Goal: Task Accomplishment & Management: Manage account settings

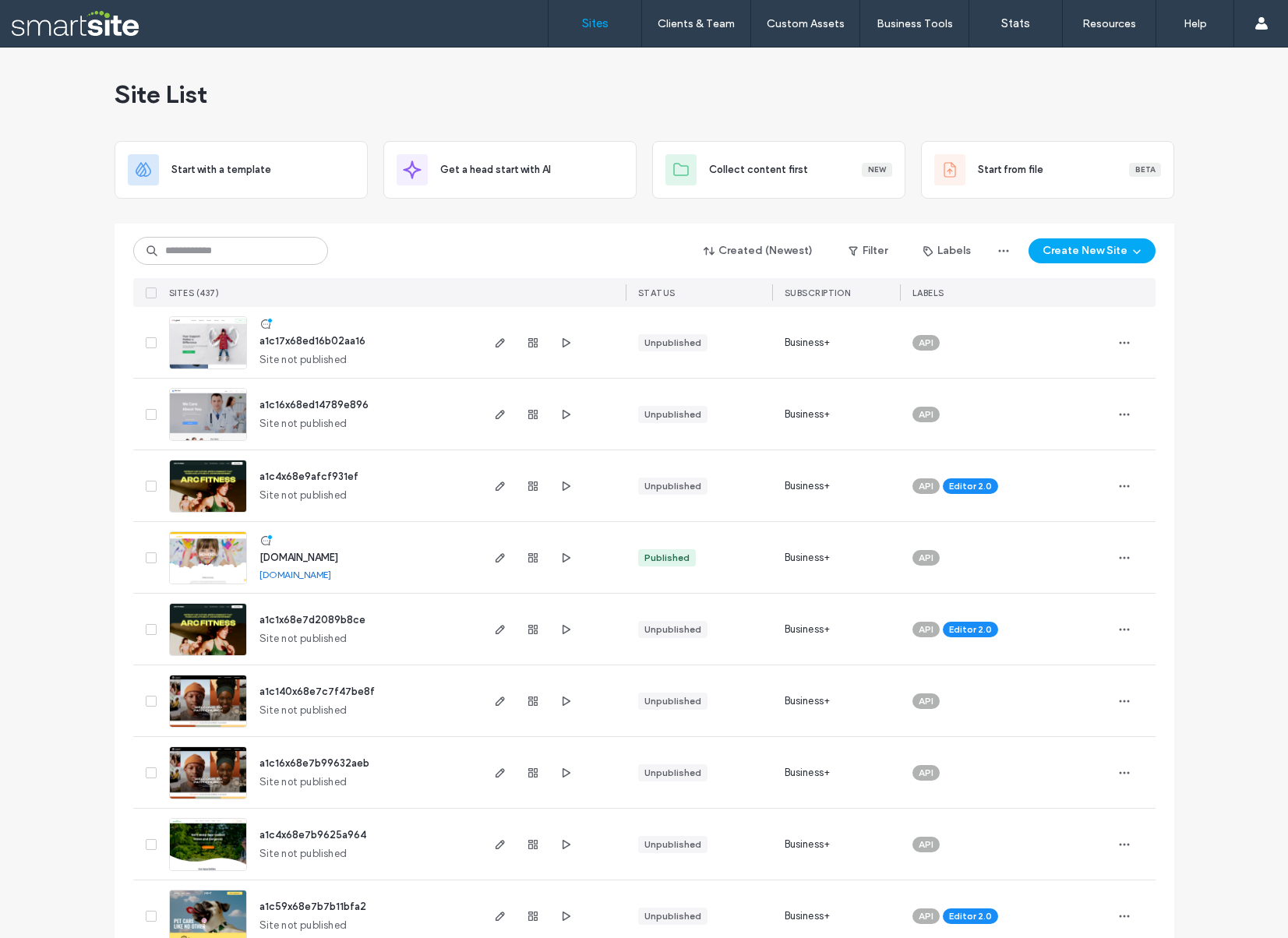
click at [211, 246] on input at bounding box center [231, 251] width 195 height 28
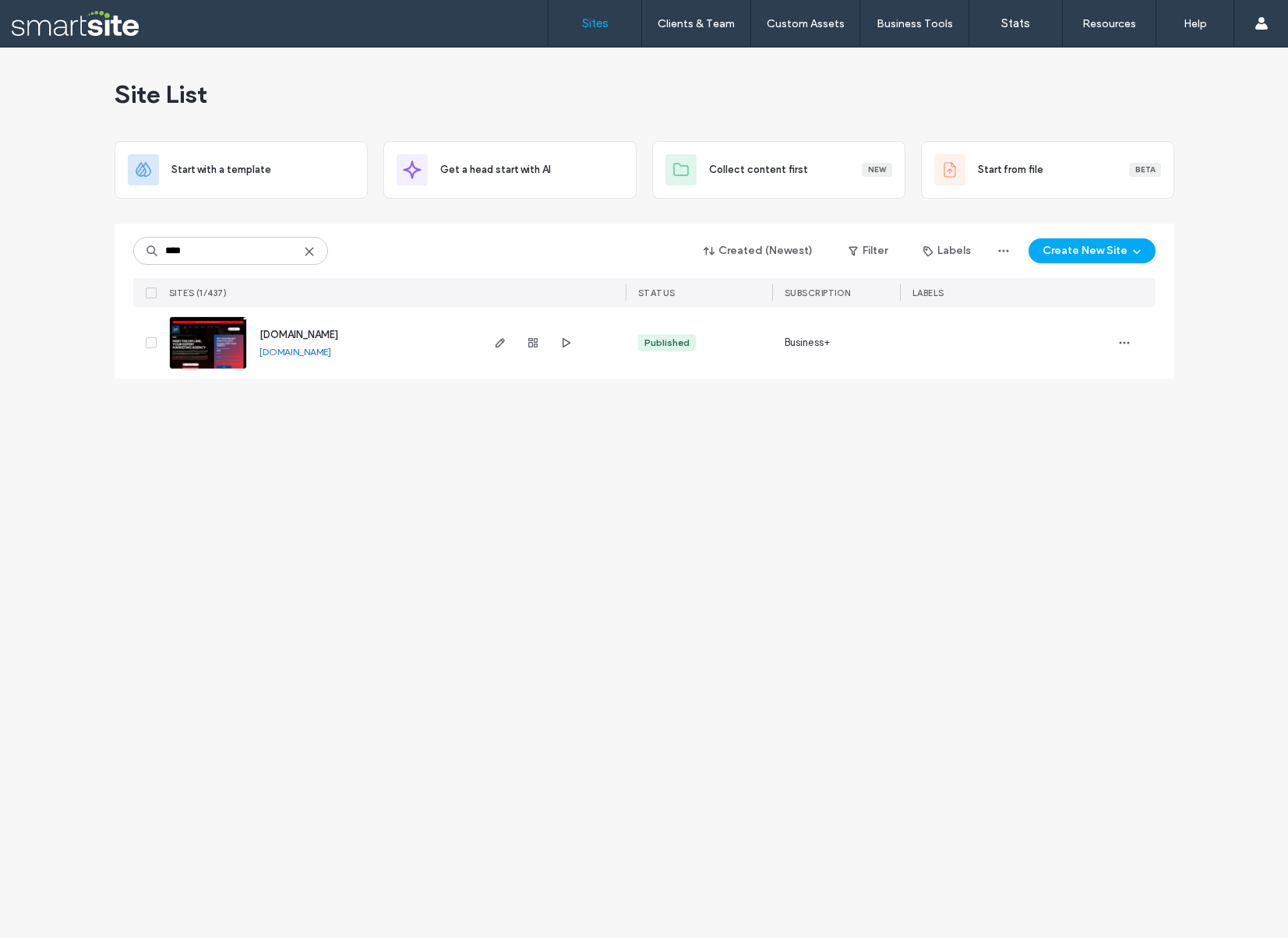
type input "****"
drag, startPoint x: 211, startPoint y: 246, endPoint x: 499, endPoint y: 340, distance: 303.0
click at [499, 340] on icon "button" at bounding box center [500, 343] width 12 height 12
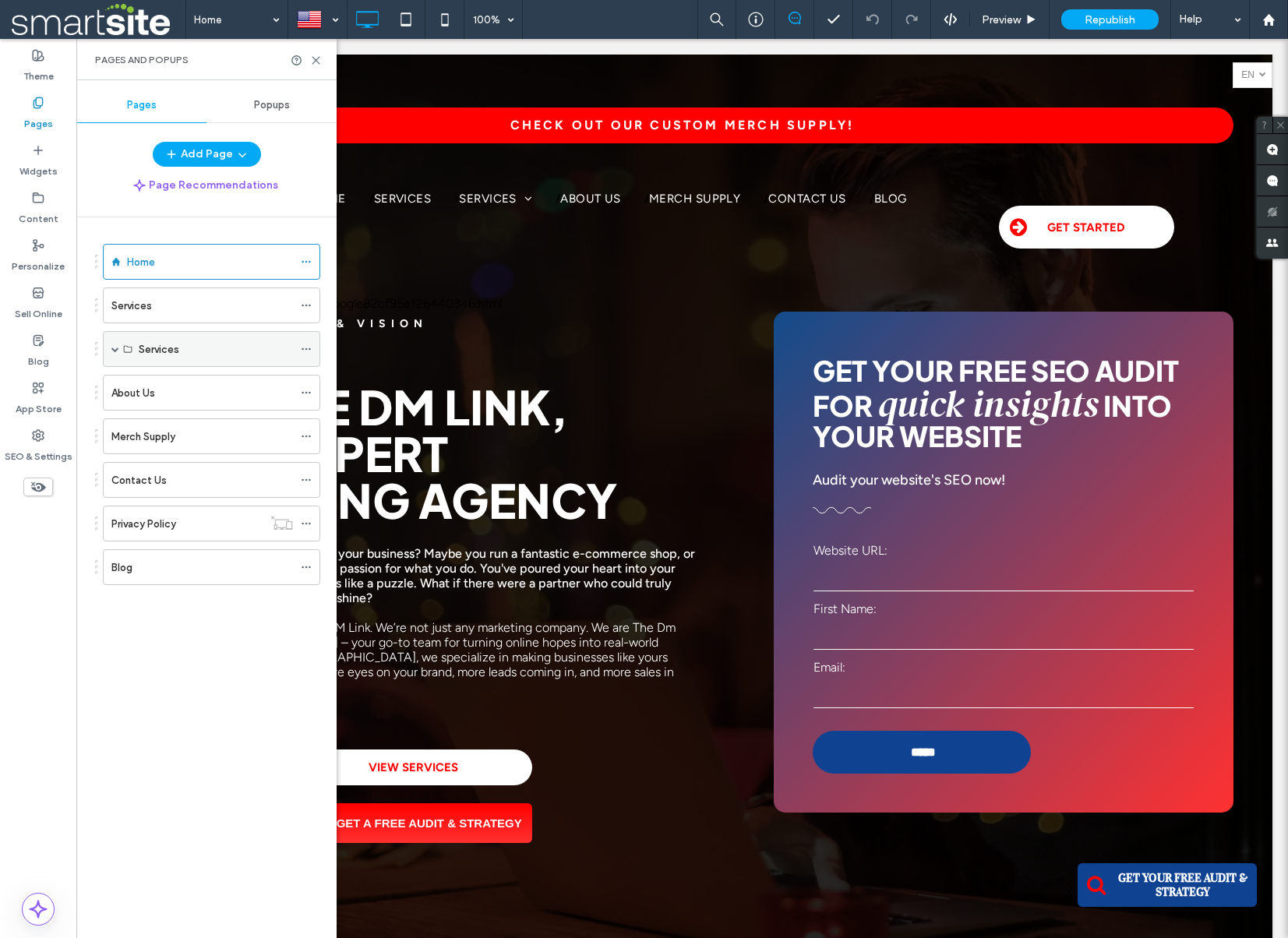
click at [114, 348] on span at bounding box center [114, 348] width 7 height 7
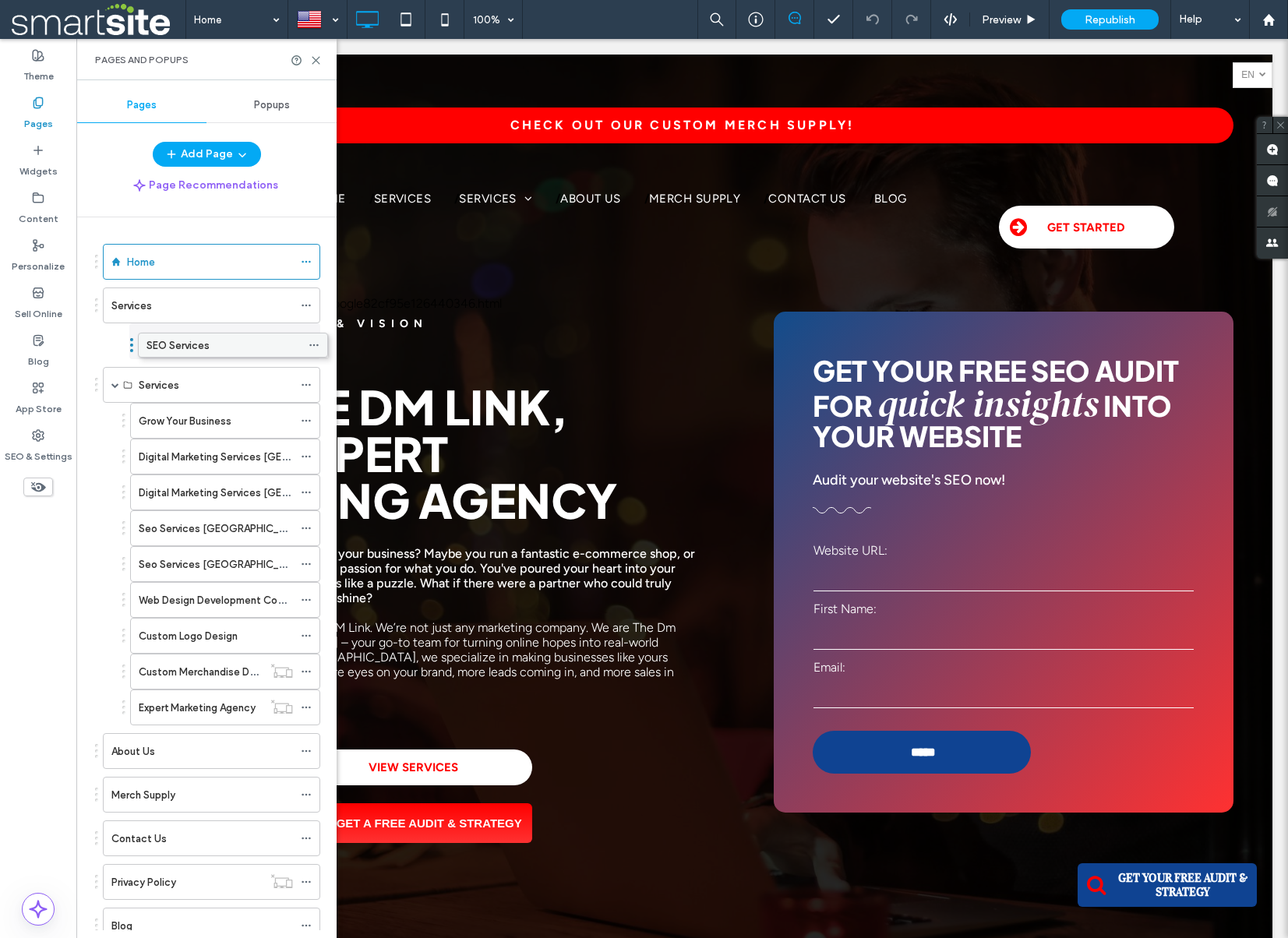
drag, startPoint x: 180, startPoint y: 384, endPoint x: 188, endPoint y: 342, distance: 42.8
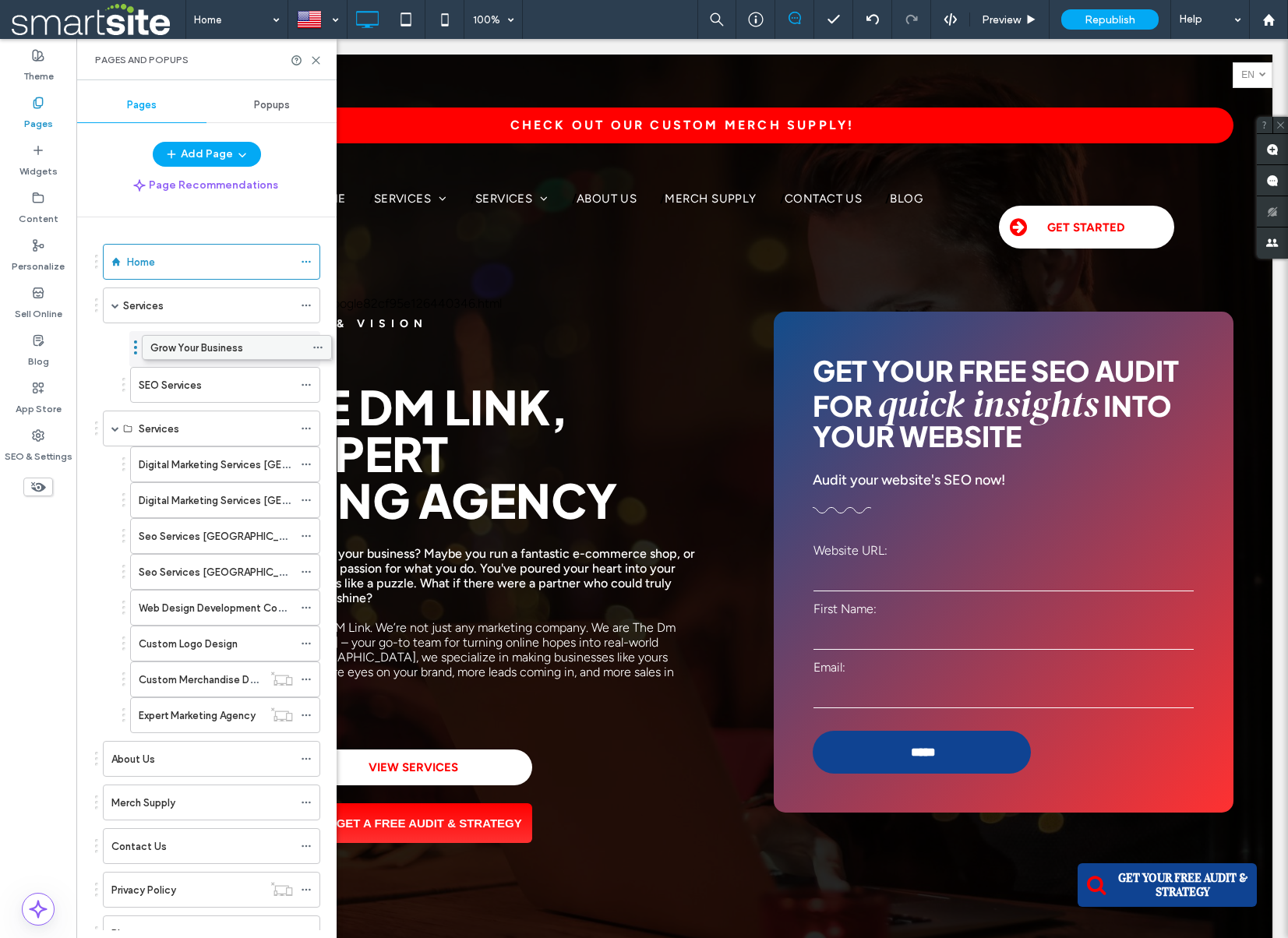
drag, startPoint x: 182, startPoint y: 426, endPoint x: 194, endPoint y: 350, distance: 76.9
drag, startPoint x: 207, startPoint y: 338, endPoint x: 209, endPoint y: 380, distance: 42.0
drag, startPoint x: 216, startPoint y: 460, endPoint x: 220, endPoint y: 429, distance: 31.3
drag, startPoint x: 217, startPoint y: 488, endPoint x: 217, endPoint y: 452, distance: 36.0
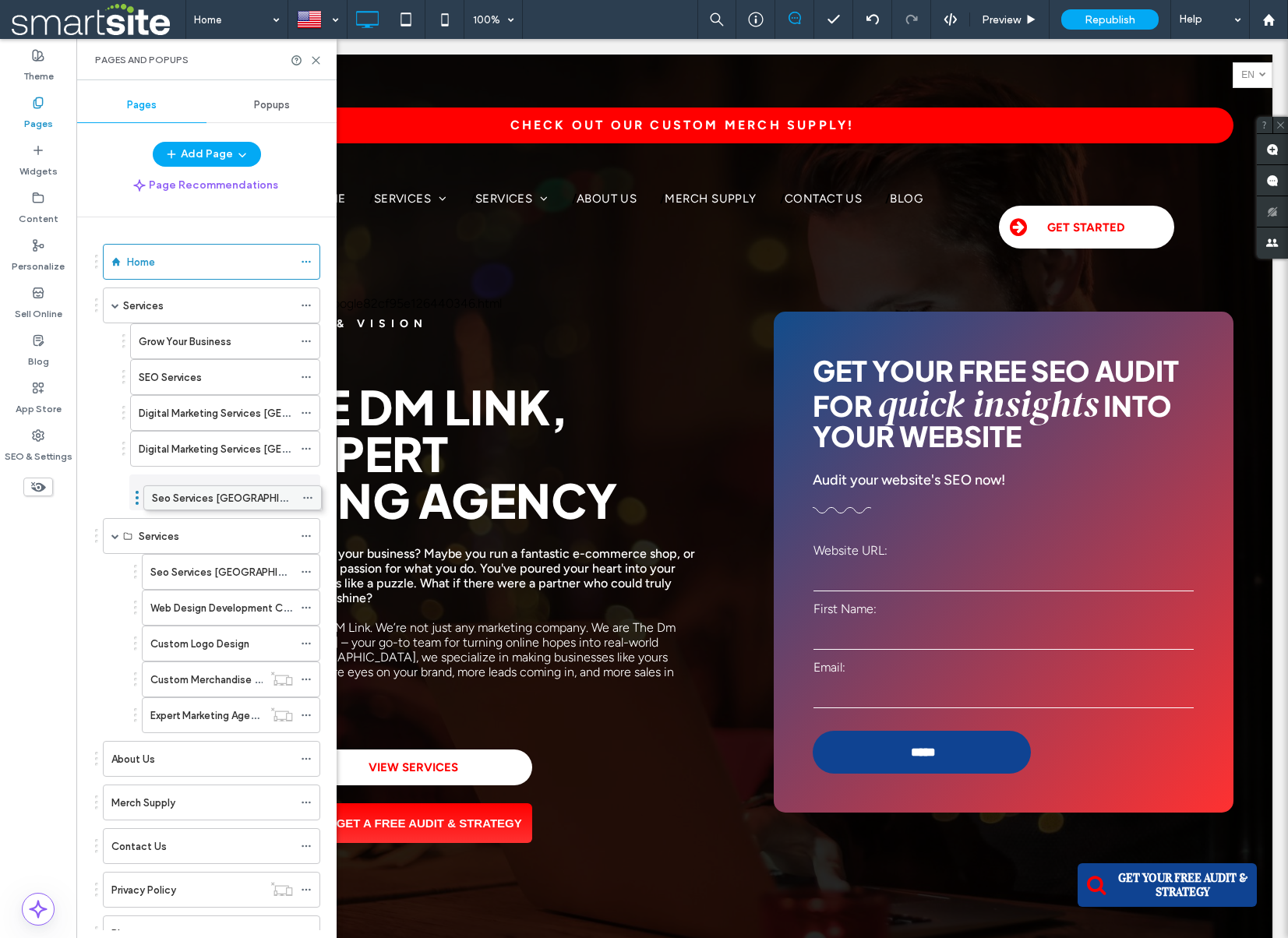
drag, startPoint x: 211, startPoint y: 528, endPoint x: 212, endPoint y: 495, distance: 33.0
drag, startPoint x: 196, startPoint y: 572, endPoint x: 193, endPoint y: 539, distance: 33.1
drag, startPoint x: 189, startPoint y: 600, endPoint x: 187, endPoint y: 569, distance: 31.1
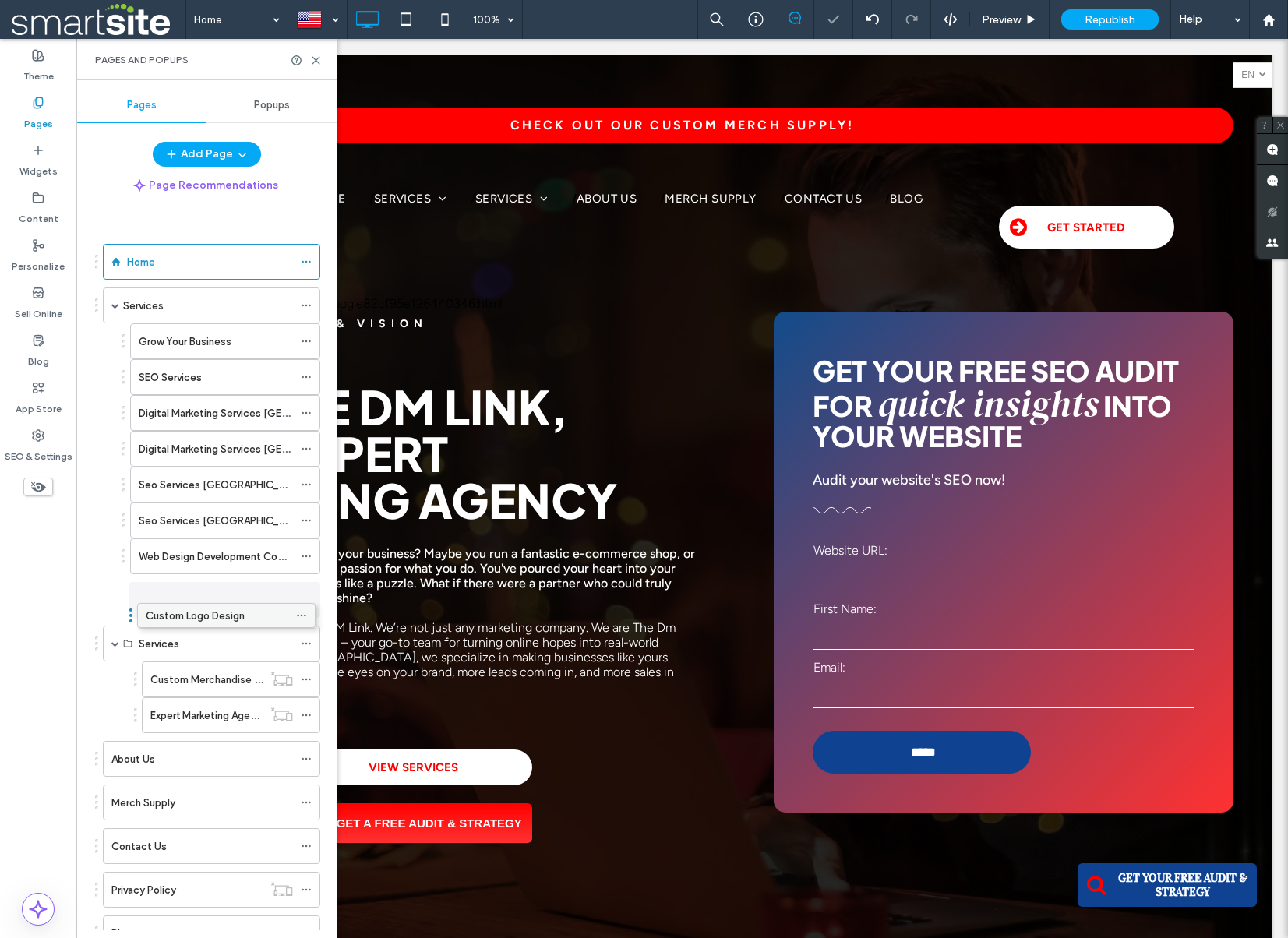
drag, startPoint x: 183, startPoint y: 637, endPoint x: 180, endPoint y: 611, distance: 26.2
drag, startPoint x: 181, startPoint y: 668, endPoint x: 178, endPoint y: 635, distance: 33.1
drag, startPoint x: 178, startPoint y: 705, endPoint x: 172, endPoint y: 674, distance: 31.6
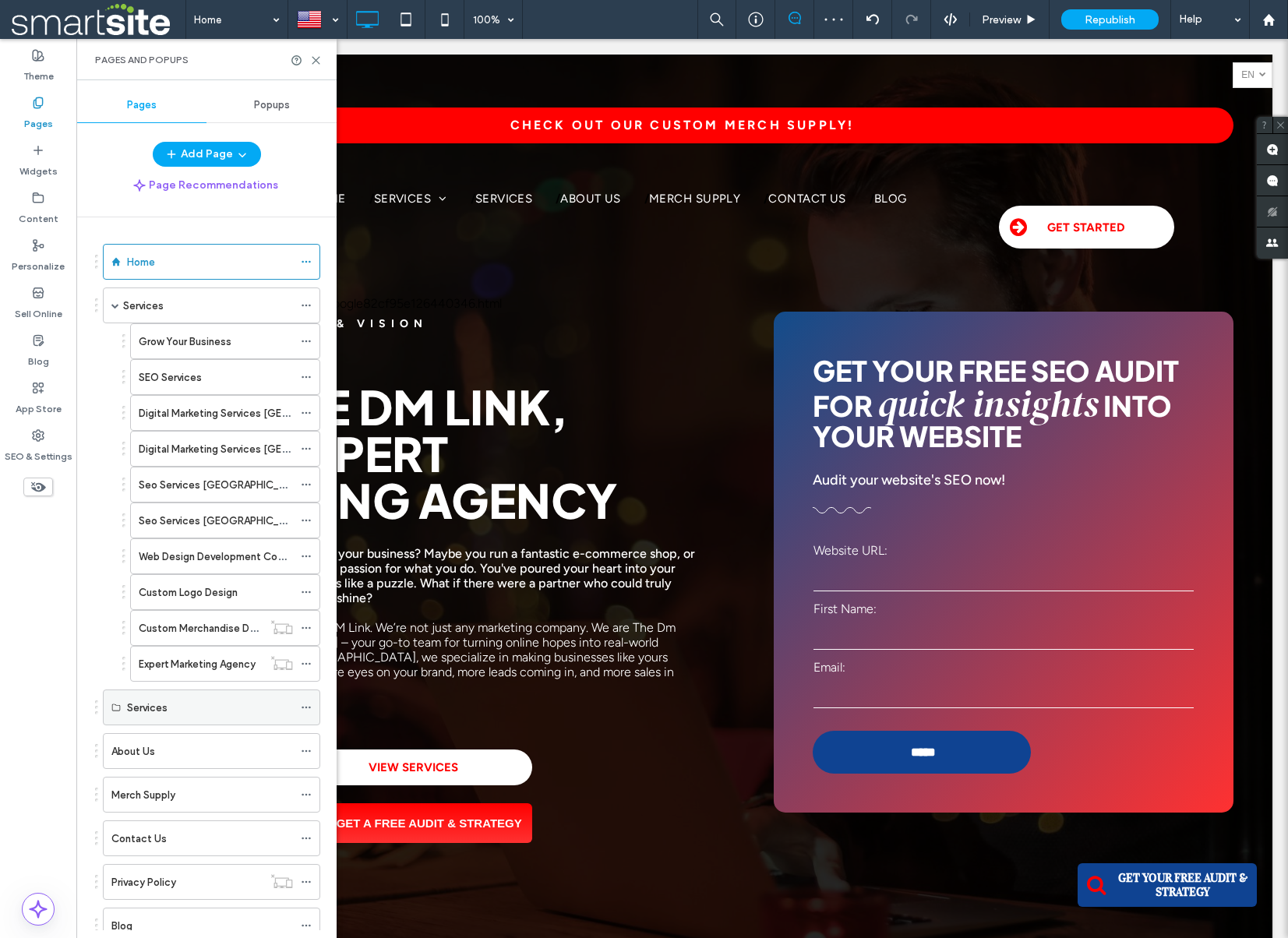
click at [306, 707] on icon at bounding box center [306, 707] width 11 height 11
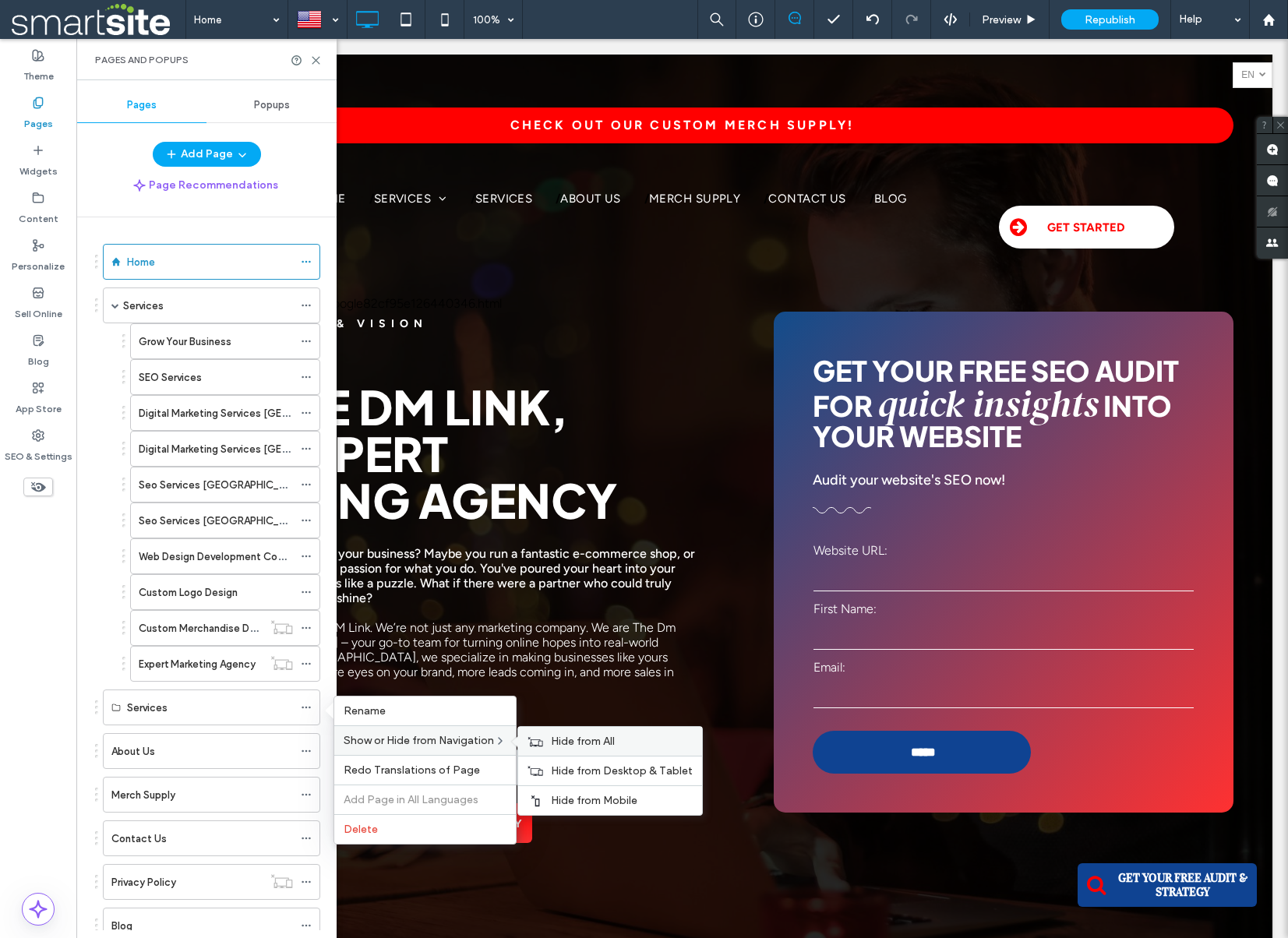
click at [575, 739] on span "Hide from All" at bounding box center [583, 741] width 64 height 13
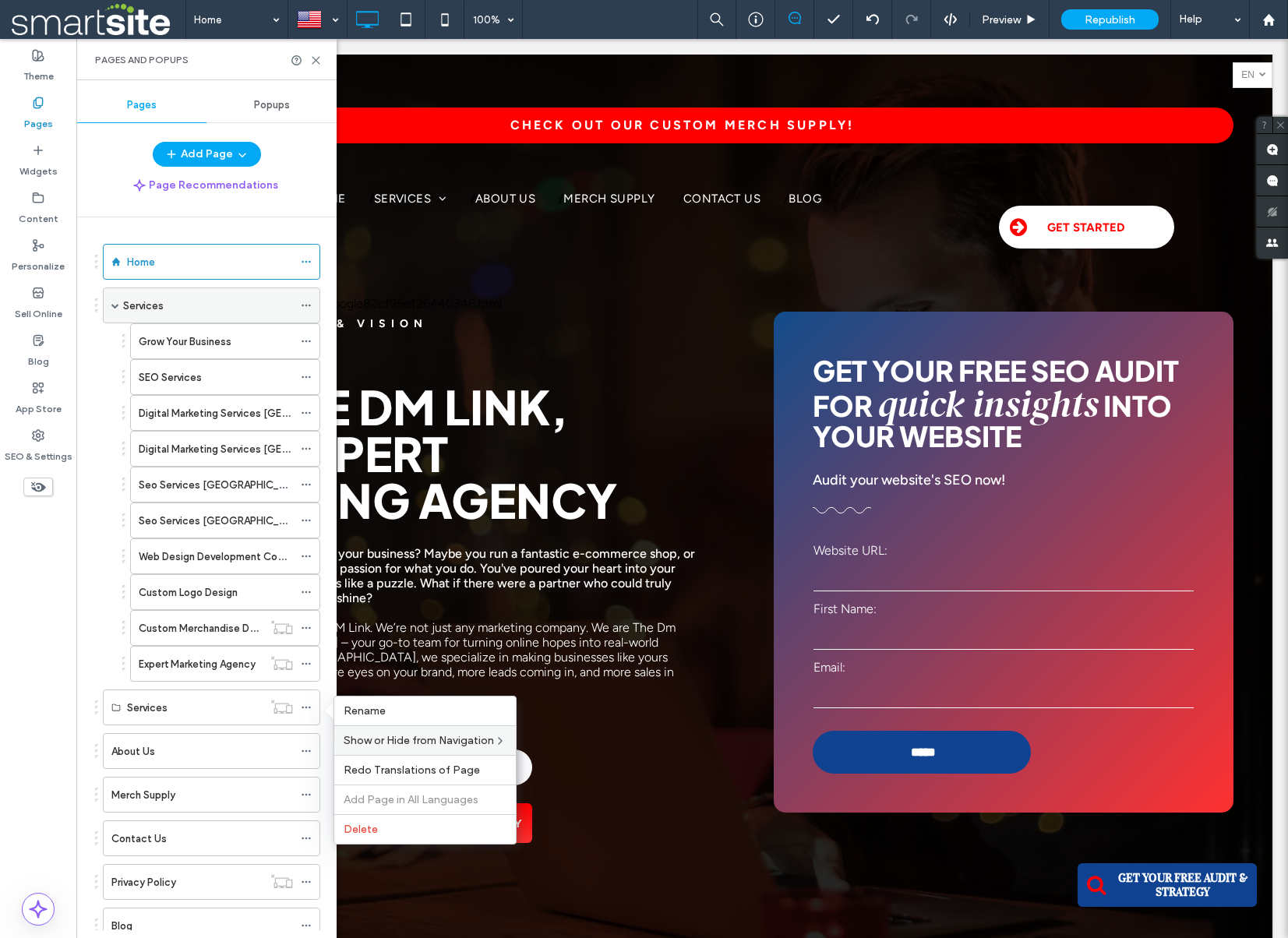
click at [251, 305] on div "Services" at bounding box center [208, 306] width 170 height 16
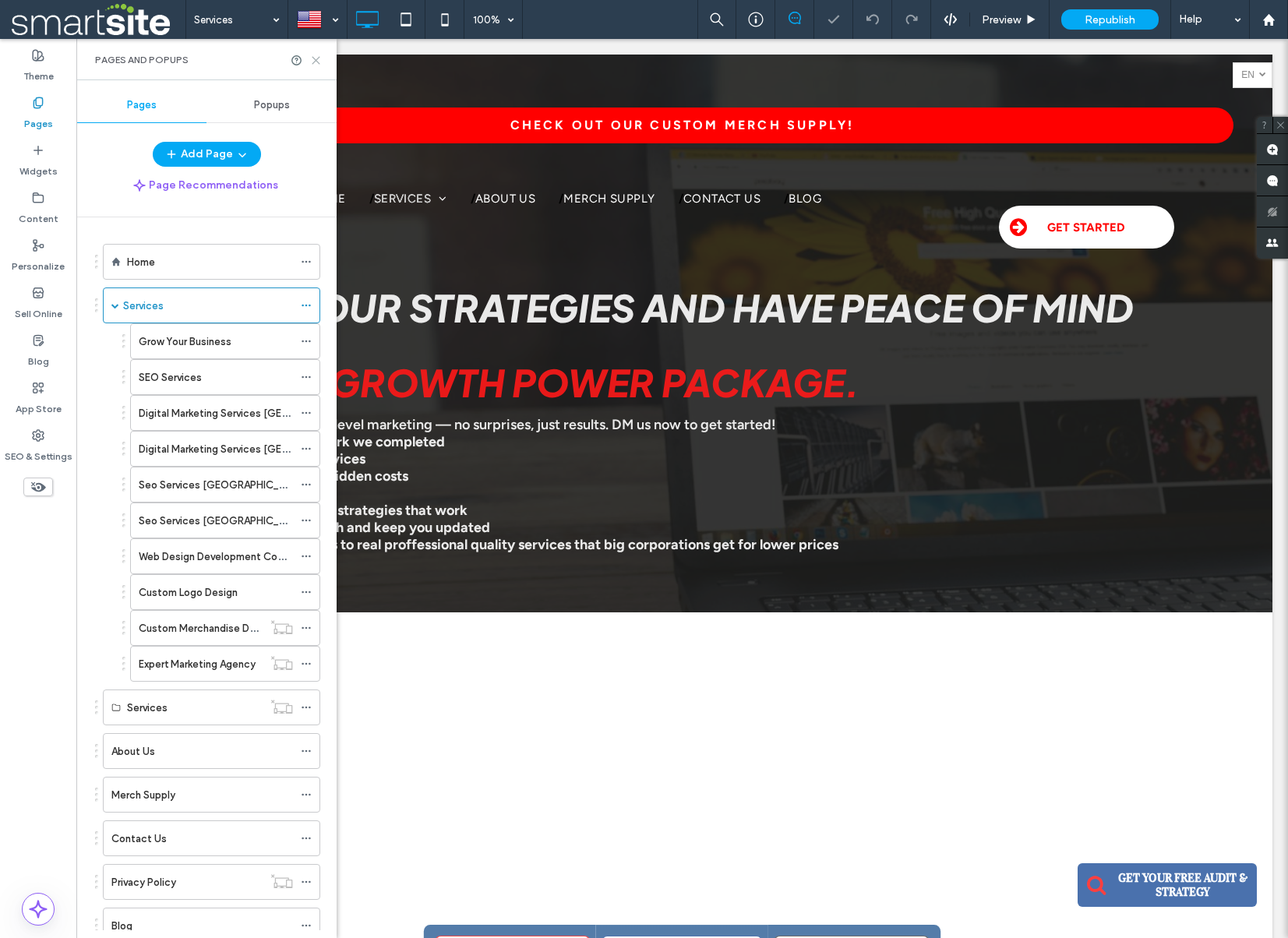
click at [319, 58] on icon at bounding box center [316, 60] width 12 height 12
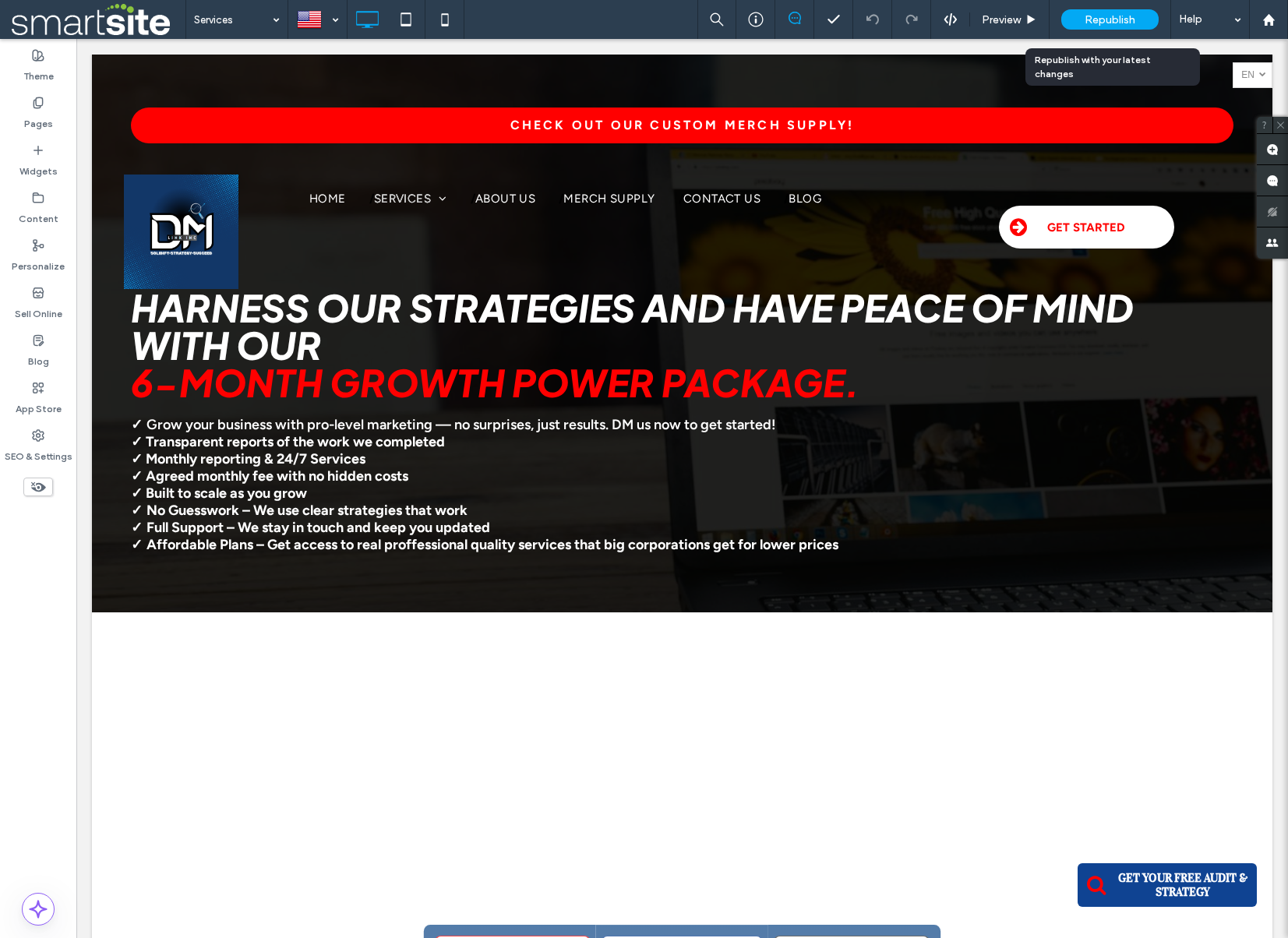
click at [1128, 18] on span "Republish" at bounding box center [1110, 20] width 51 height 13
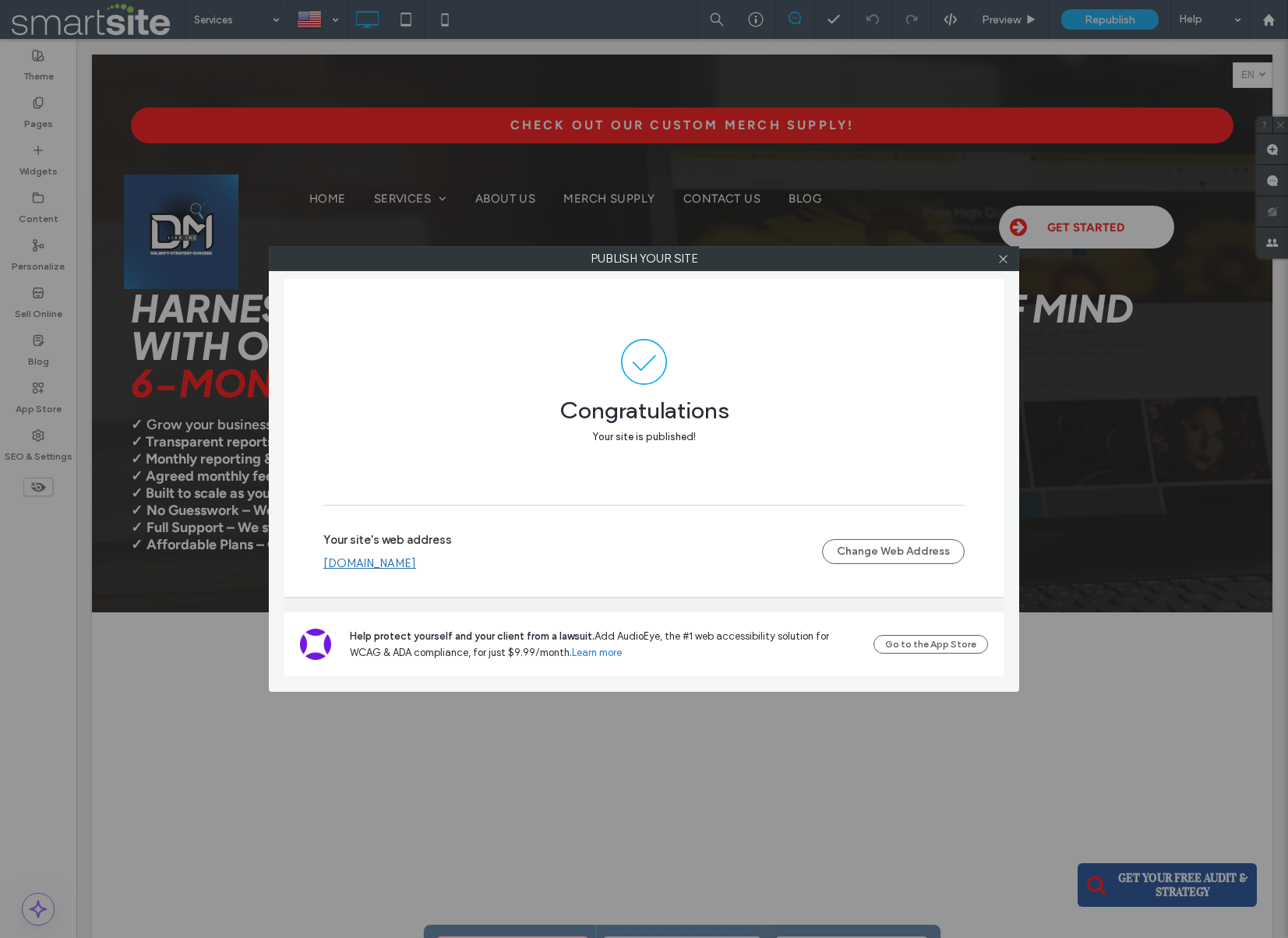
click at [384, 565] on link "[DOMAIN_NAME]" at bounding box center [370, 563] width 93 height 14
click at [1001, 264] on icon at bounding box center [1003, 259] width 12 height 12
